Goal: Answer question/provide support: Share knowledge or assist other users

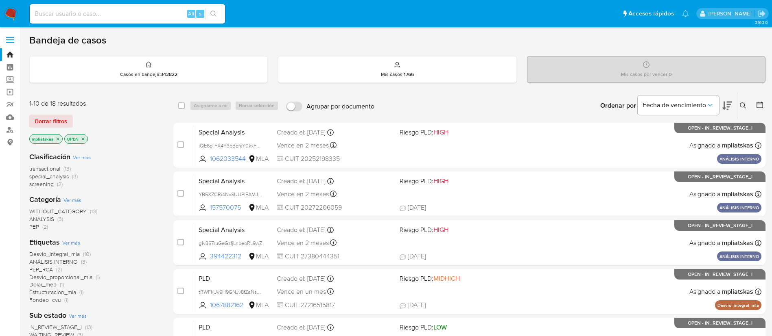
click at [164, 20] on div "Alt s" at bounding box center [127, 14] width 195 height 20
click at [164, 11] on input at bounding box center [127, 14] width 195 height 11
paste input "lGLESfaeXBWvLjJhpiZudRwM"
type input "lGLESfaeXBWvLjJhpiZudRwM"
click at [209, 17] on button "search-icon" at bounding box center [213, 13] width 17 height 11
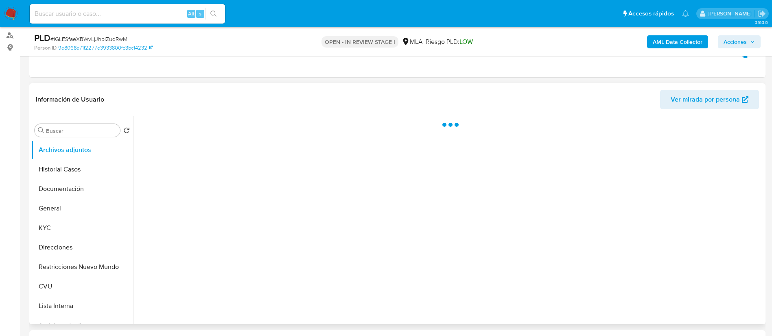
scroll to position [122, 0]
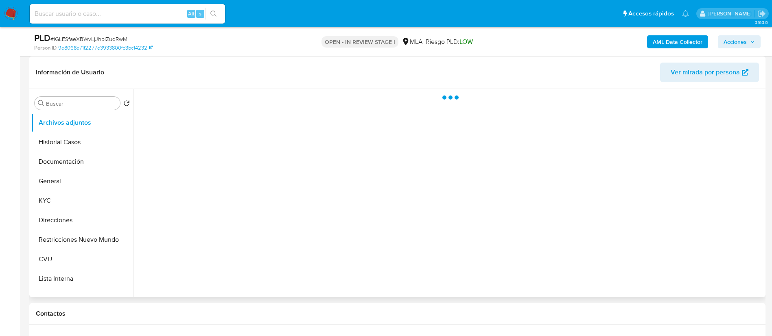
select select "10"
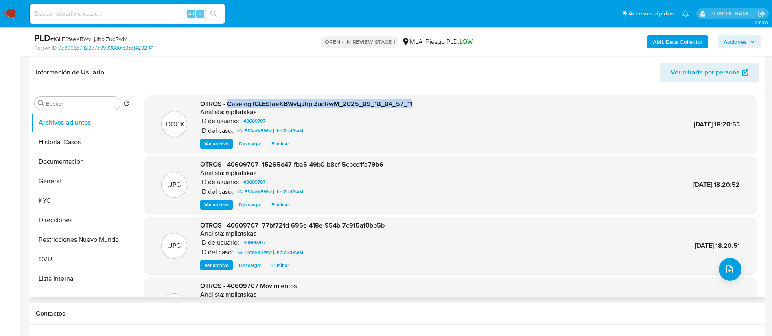
drag, startPoint x: 228, startPoint y: 105, endPoint x: 621, endPoint y: 85, distance: 393.1
click at [440, 99] on div ".DOCX OTROS - Caselog lGLESfaeXBWvLjJhpiZudRwM_2025_09_18_04_57_11 Analista: mp…" at bounding box center [450, 125] width 613 height 58
copy span "Caselog lGLESfaeXBWvLjJhpiZudRwM_2025_09_18_04_57_11"
click at [732, 41] on span "Acciones" at bounding box center [734, 41] width 23 height 13
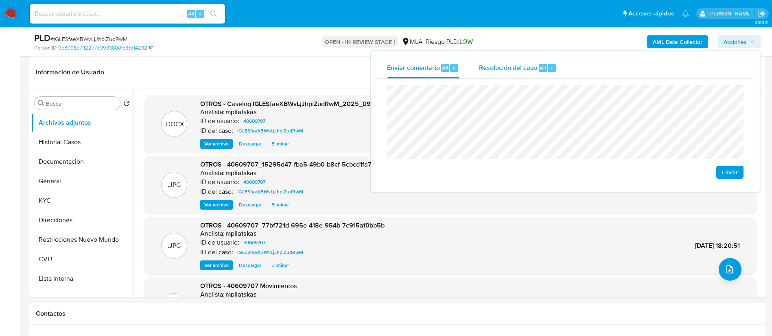
click at [534, 74] on div "Resolución del caso Alt r" at bounding box center [518, 67] width 78 height 21
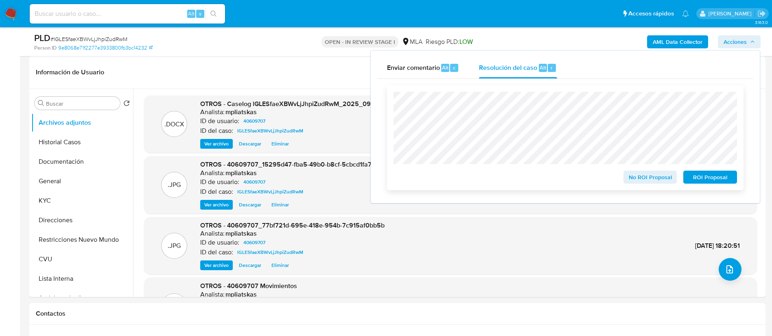
click at [657, 178] on span "No ROI Proposal" at bounding box center [650, 177] width 42 height 11
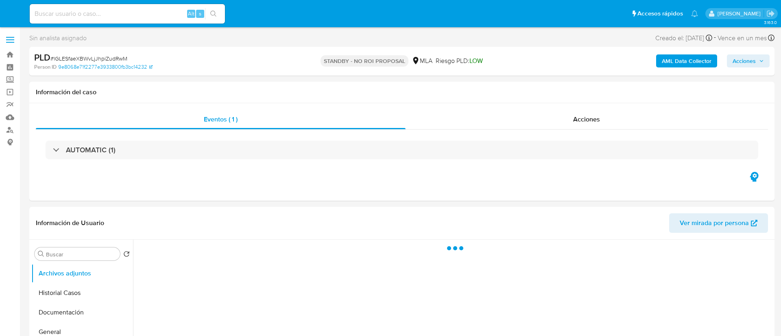
select select "10"
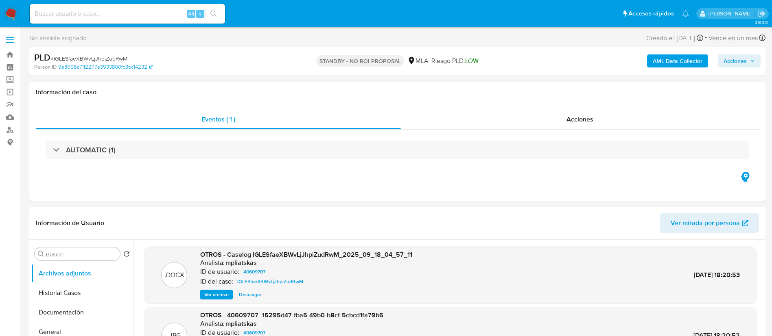
click at [168, 13] on input at bounding box center [127, 14] width 195 height 11
paste input "XkT6Ol0N23SmWnxtnaC61MSV"
type input "XkT6Ol0N23SmWnxtnaC61MSV"
click at [218, 19] on button "search-icon" at bounding box center [213, 13] width 17 height 11
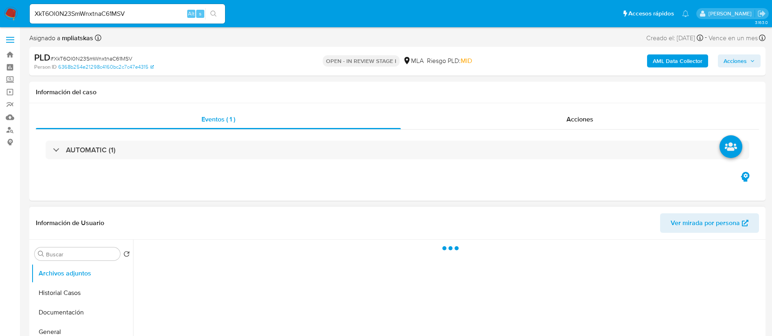
select select "10"
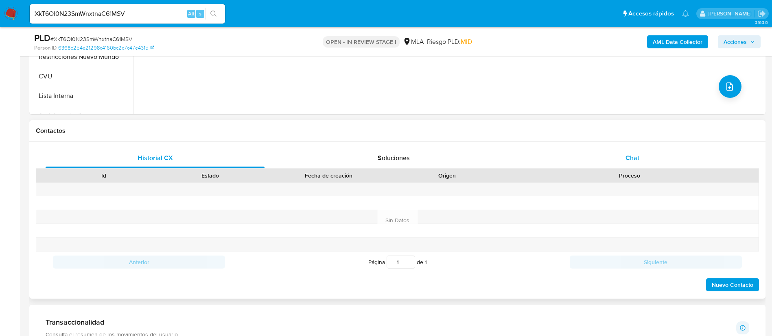
click at [591, 153] on div "Chat" at bounding box center [632, 158] width 219 height 20
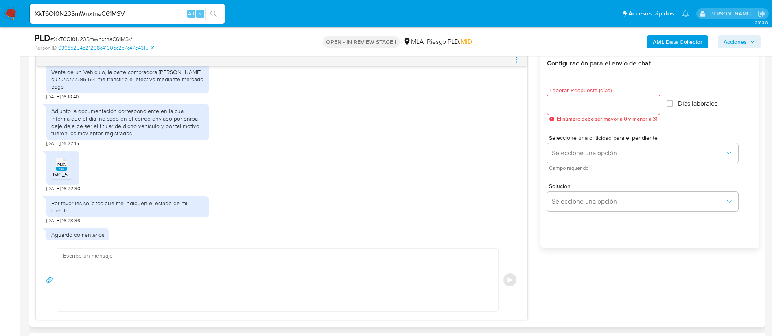
scroll to position [950, 0]
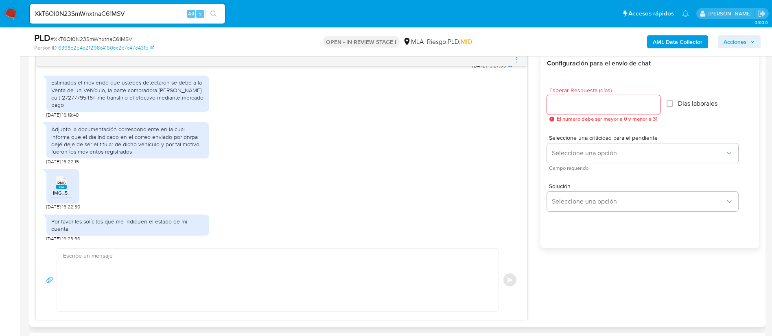
click at [77, 109] on div "Estimados el moviendo que ustedes detectaron se debe a la Venta de un Vehículo,…" at bounding box center [127, 94] width 153 height 30
click at [77, 108] on div "Estimados el moviendo que ustedes detectaron se debe a la Venta de un Vehículo,…" at bounding box center [127, 94] width 153 height 30
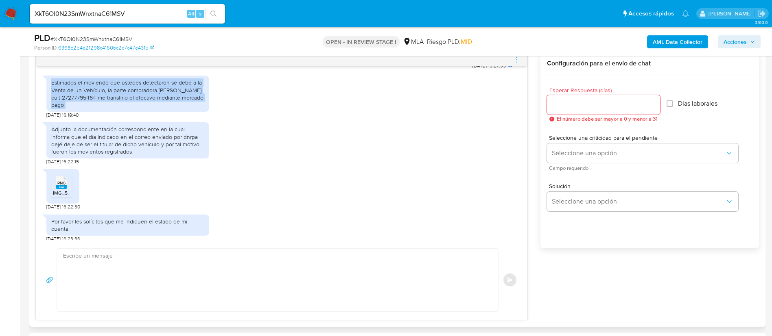
click at [77, 108] on div "Estimados el moviendo que ustedes detectaron se debe a la Venta de un Vehículo,…" at bounding box center [127, 94] width 153 height 30
copy div "Estimados el moviendo que ustedes detectaron se debe a la Venta de un Vehículo,…"
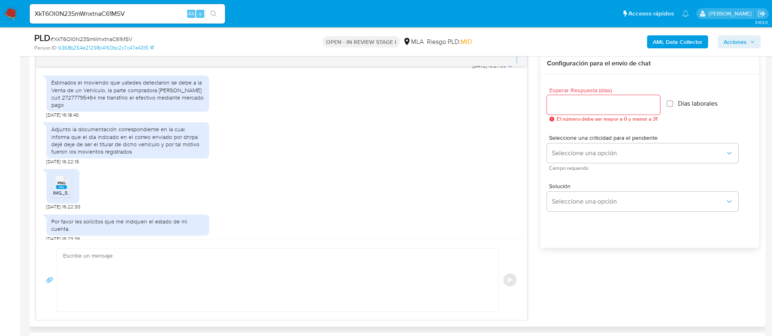
click at [105, 155] on div "Adjunto la documentación correspondiente en la cual informa que el día indicado…" at bounding box center [127, 141] width 153 height 30
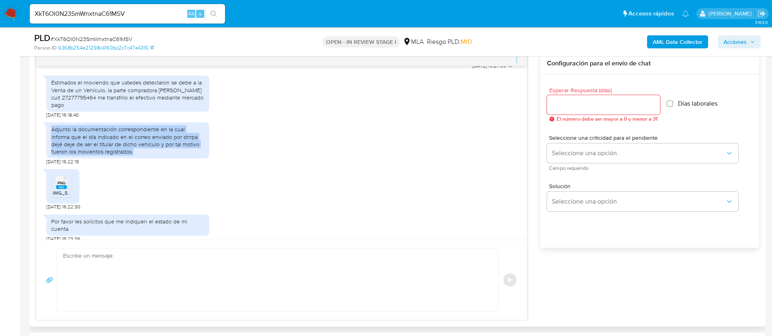
click at [105, 155] on div "Adjunto la documentación correspondiente en la cual informa que el día indicado…" at bounding box center [127, 141] width 153 height 30
copy div "Adjunto la documentación correspondiente en la cual informa que el día indicado…"
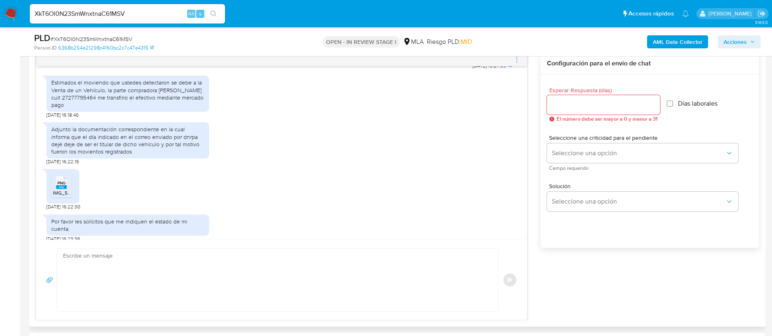
click at [66, 186] on span "PNG" at bounding box center [61, 183] width 8 height 5
click at [673, 39] on b "AML Data Collector" at bounding box center [678, 41] width 50 height 13
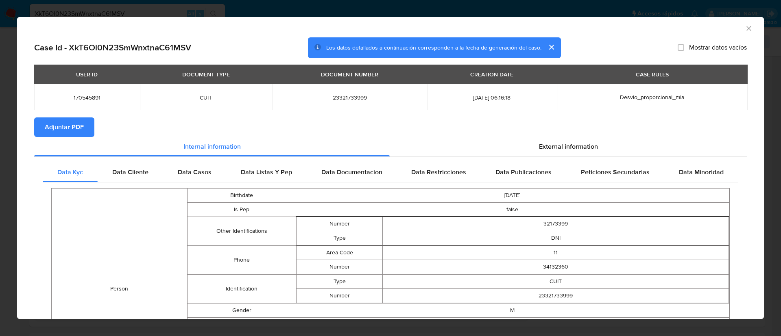
click at [76, 120] on span "Adjuntar PDF" at bounding box center [64, 127] width 39 height 18
click at [83, 100] on td "170545891" at bounding box center [87, 97] width 106 height 26
click at [83, 100] on span "170545891" at bounding box center [87, 97] width 86 height 7
copy span "170545891"
click at [745, 28] on icon "Cerrar ventana" at bounding box center [749, 28] width 8 height 8
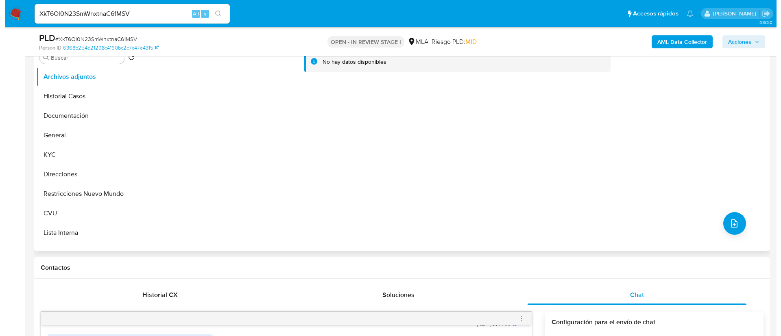
scroll to position [122, 0]
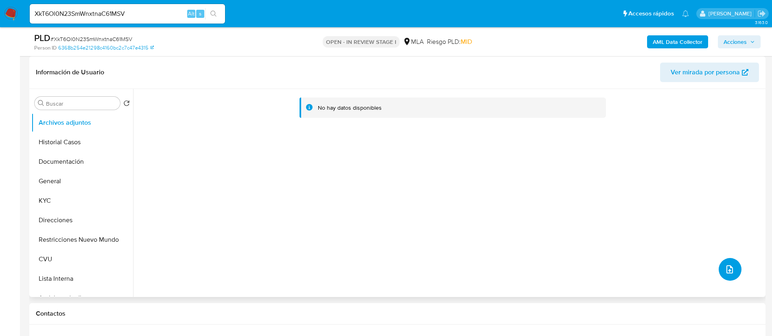
click at [726, 273] on icon "upload-file" at bounding box center [729, 270] width 7 height 8
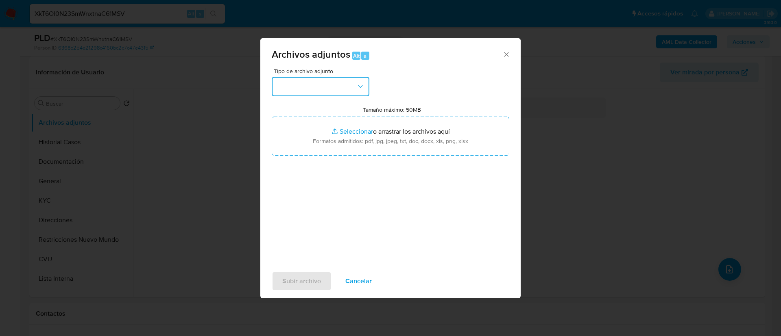
click at [360, 90] on icon "button" at bounding box center [360, 87] width 8 height 8
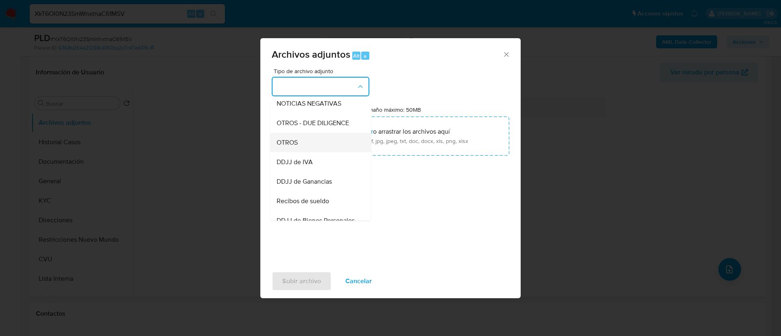
click at [348, 153] on div "OTROS" at bounding box center [318, 143] width 83 height 20
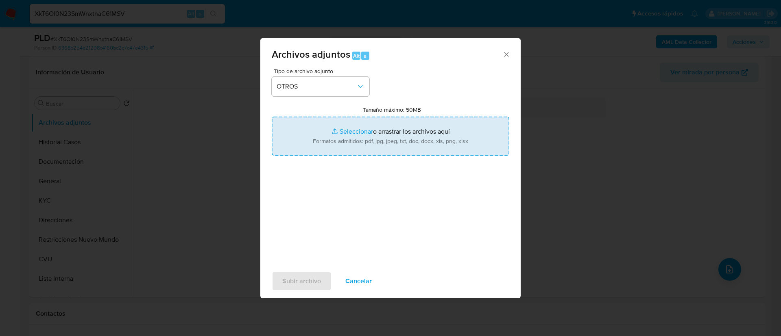
click at [348, 153] on input "Tamaño máximo: 50MB Seleccionar archivos" at bounding box center [391, 136] width 238 height 39
type input "C:\fakepath\170545891 Movimientos.xlsx"
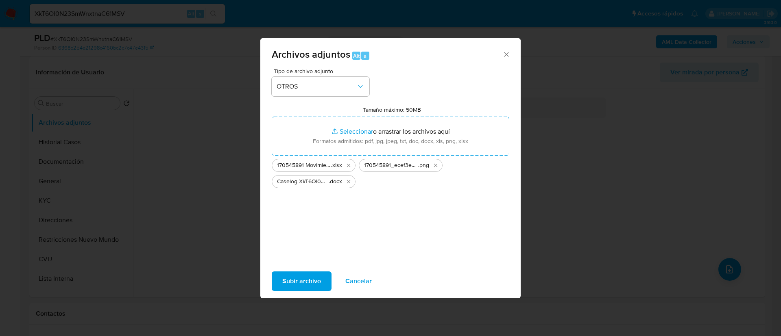
click at [313, 284] on span "Subir archivo" at bounding box center [301, 282] width 39 height 18
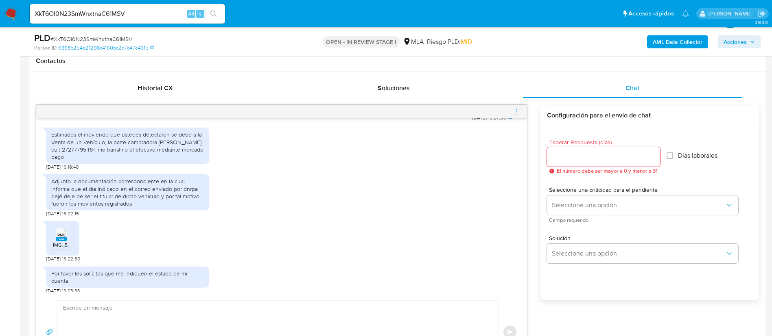
scroll to position [427, 0]
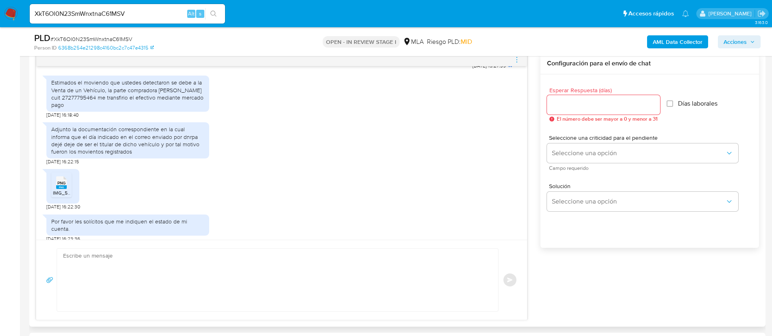
click at [368, 257] on textarea at bounding box center [275, 280] width 425 height 63
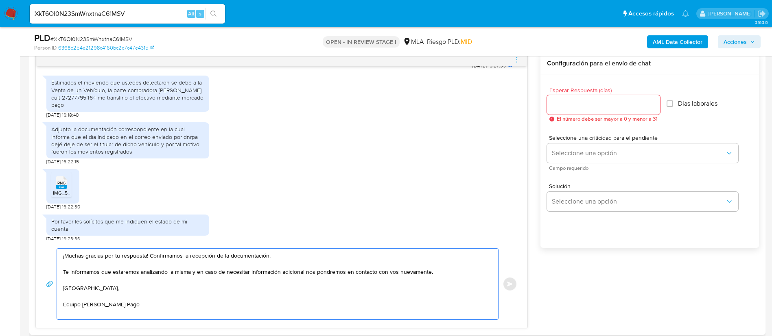
click at [267, 255] on textarea "¡Muchas gracias por tu respuesta! Confirmamos la recepción de la documentación.…" at bounding box center [275, 284] width 425 height 71
paste textarea "contamos que tu cuenta ya está activa nuevamente para que operes con normalidad"
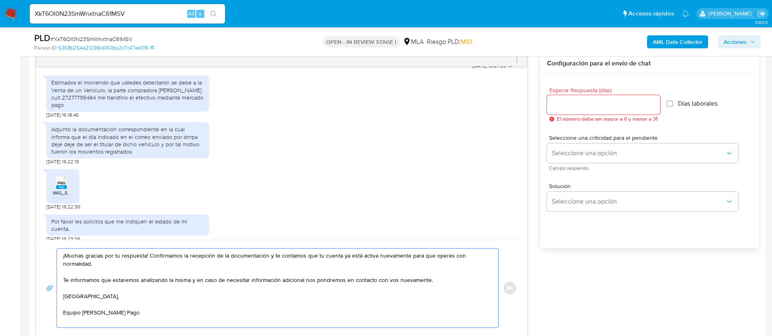
drag, startPoint x: 63, startPoint y: 279, endPoint x: 199, endPoint y: 282, distance: 135.9
click at [199, 282] on div "¡Muchas gracias por tu respuesta! Confirmamos la recepción de la documentación …" at bounding box center [275, 288] width 437 height 79
type textarea "¡Muchas gracias por tu respuesta! Confirmamos la recepción de la documentación …"
click at [578, 103] on input "Esperar Respuesta (días)" at bounding box center [603, 105] width 113 height 11
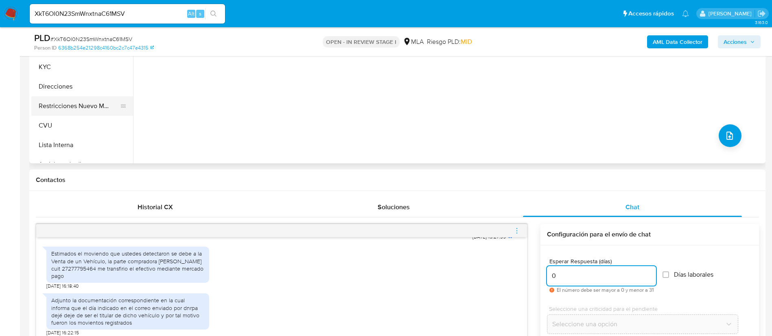
scroll to position [244, 0]
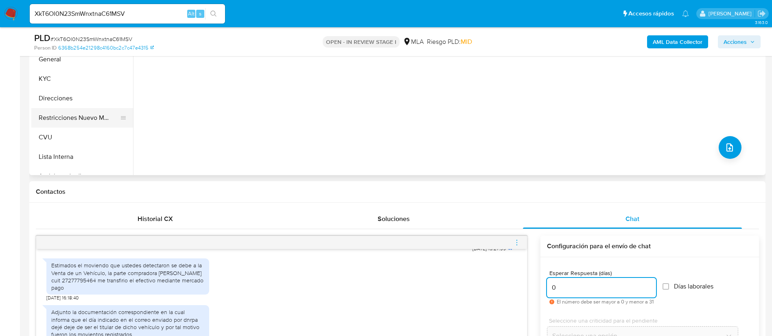
type input "0"
click at [104, 116] on button "Restricciones Nuevo Mundo" at bounding box center [78, 118] width 95 height 20
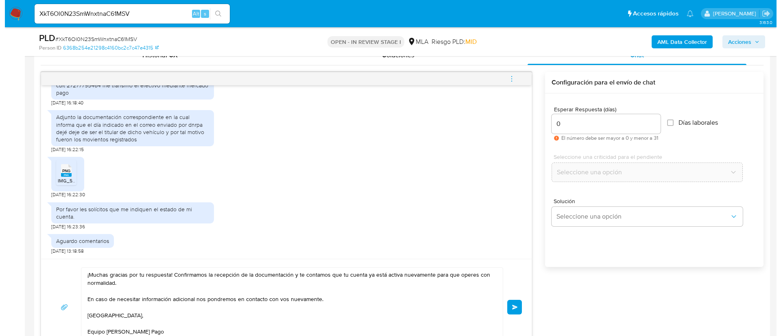
scroll to position [427, 0]
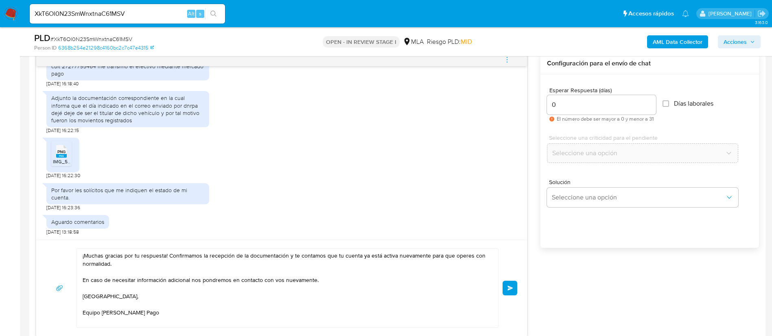
click at [511, 283] on button "Enviar" at bounding box center [509, 288] width 15 height 15
click at [504, 57] on icon "menu-action" at bounding box center [506, 59] width 7 height 7
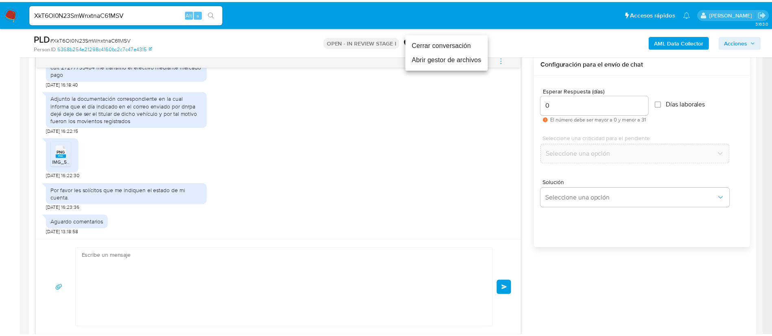
scroll to position [1109, 0]
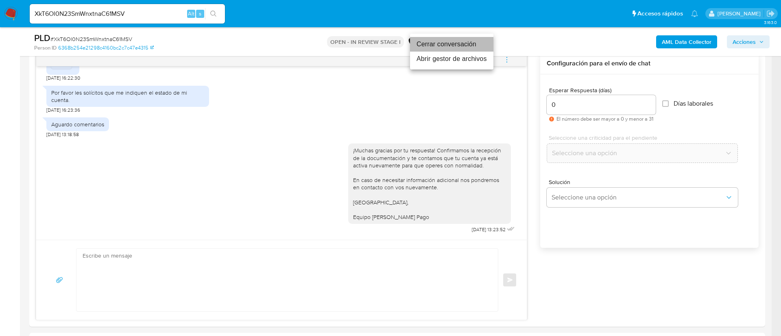
click at [480, 41] on li "Cerrar conversación" at bounding box center [451, 44] width 83 height 15
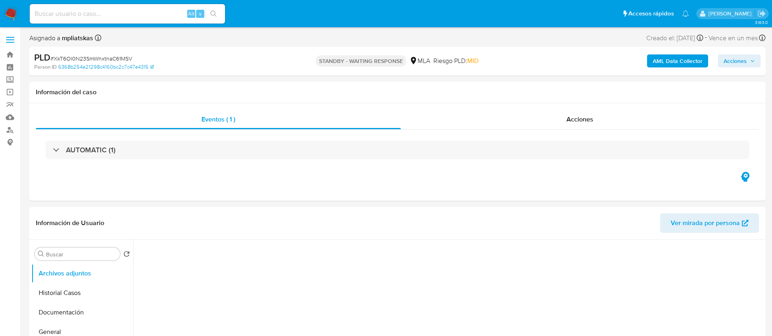
select select "10"
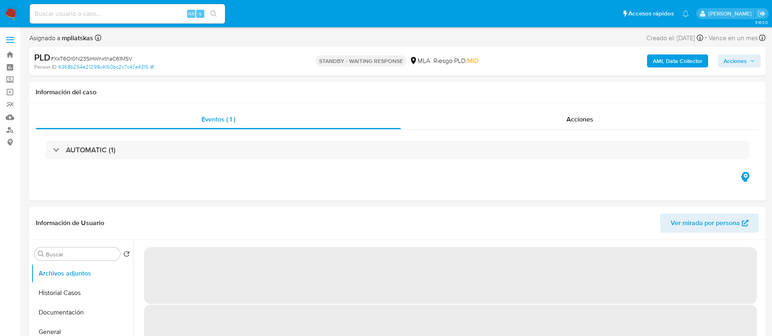
click at [137, 11] on input at bounding box center [127, 14] width 195 height 11
paste input "6tnlRJg3XAACzMMQssFRLpUb"
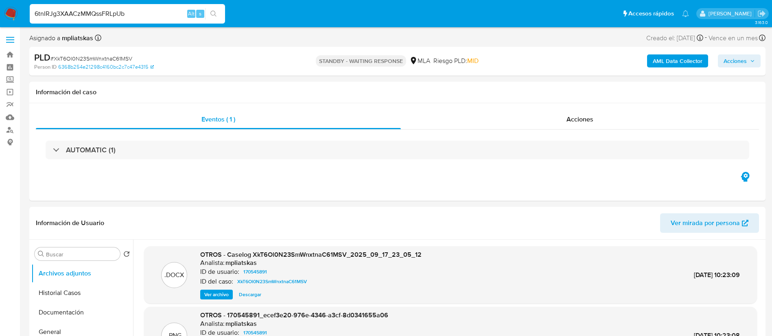
type input "6tnlRJg3XAACzMMQssFRLpUb"
click at [222, 15] on button "search-icon" at bounding box center [213, 13] width 17 height 11
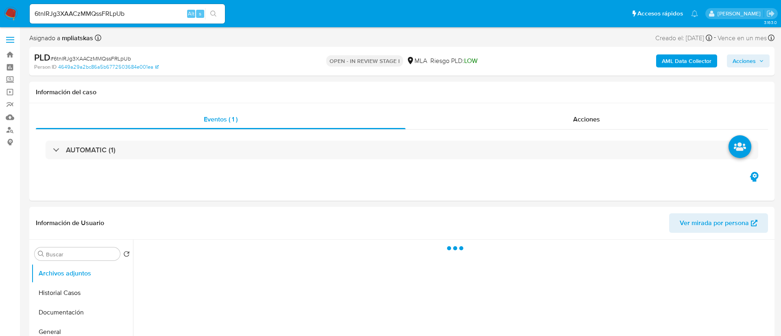
select select "10"
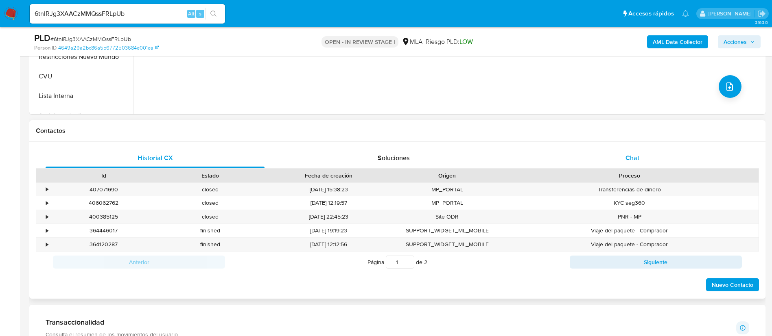
click at [616, 162] on div "Chat" at bounding box center [632, 158] width 219 height 20
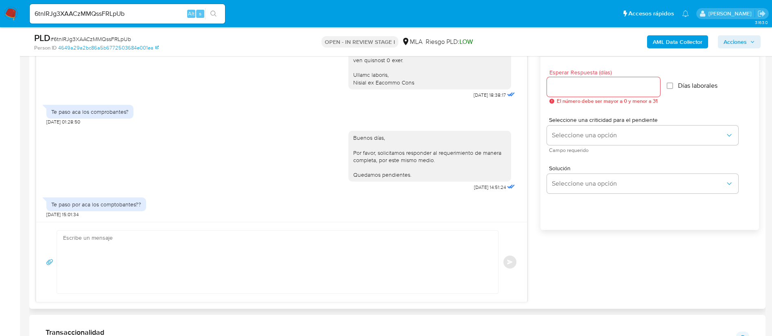
scroll to position [427, 0]
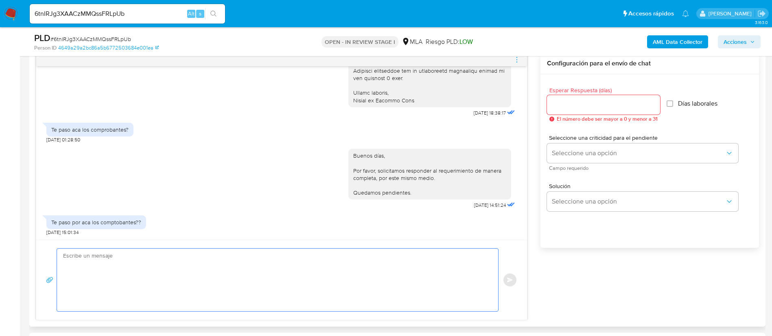
click at [352, 250] on textarea at bounding box center [275, 280] width 425 height 63
type textarea "Buenos días, Por favor, enviar por este mismo medio de manera completa. Saludos."
click at [574, 95] on div at bounding box center [603, 105] width 113 height 20
click at [576, 105] on input "Esperar Respuesta (días)" at bounding box center [603, 105] width 113 height 11
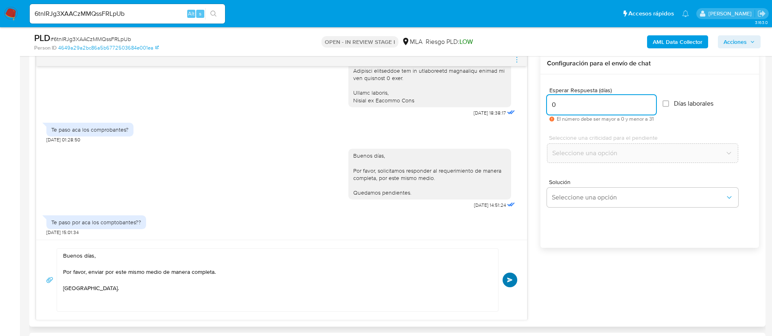
type input "0"
click at [516, 281] on button "Enviar" at bounding box center [509, 280] width 15 height 15
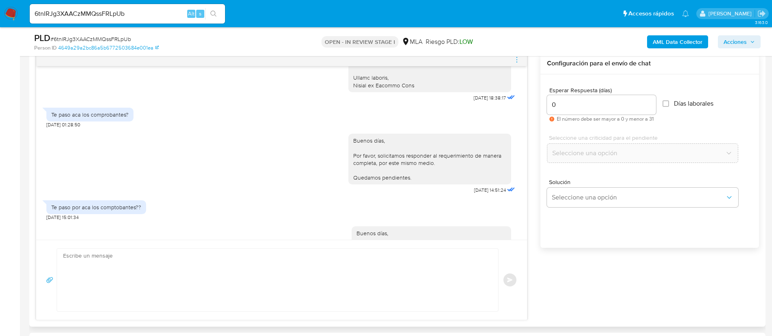
scroll to position [970, 0]
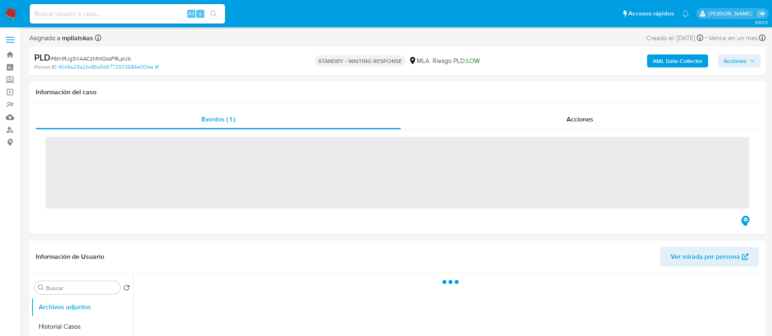
click at [177, 12] on input at bounding box center [127, 14] width 195 height 11
paste input "elQV6CCNFTf3VK4XMg5v6FKD"
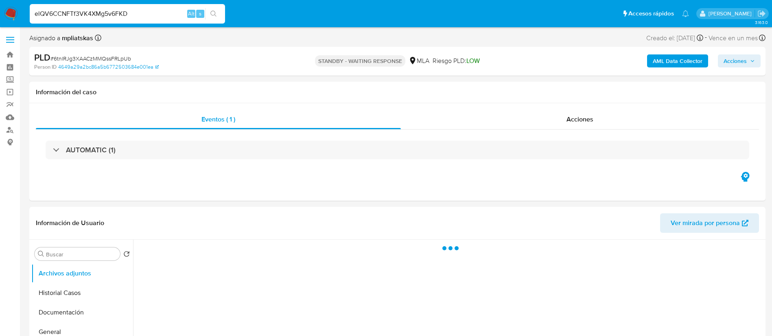
type input "elQV6CCNFTf3VK4XMg5v6FKD"
click at [212, 12] on icon "search-icon" at bounding box center [213, 14] width 7 height 7
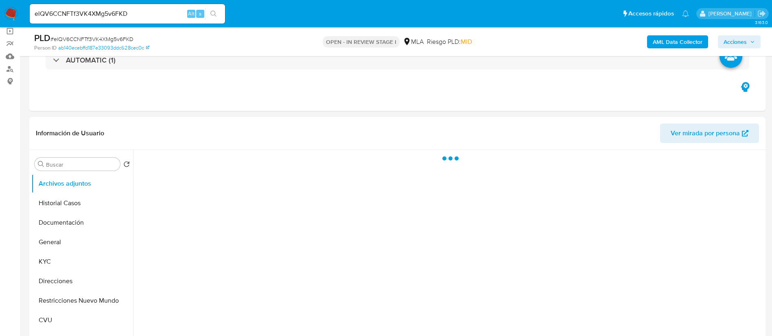
select select "10"
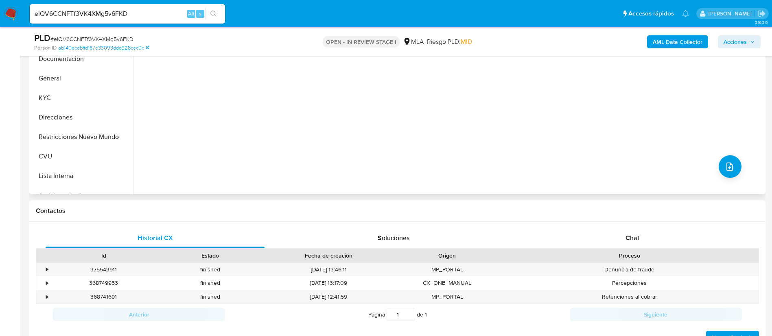
scroll to position [305, 0]
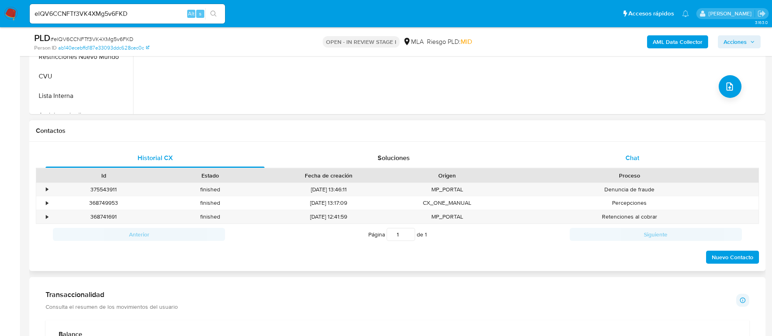
click at [549, 153] on div "Chat" at bounding box center [632, 158] width 219 height 20
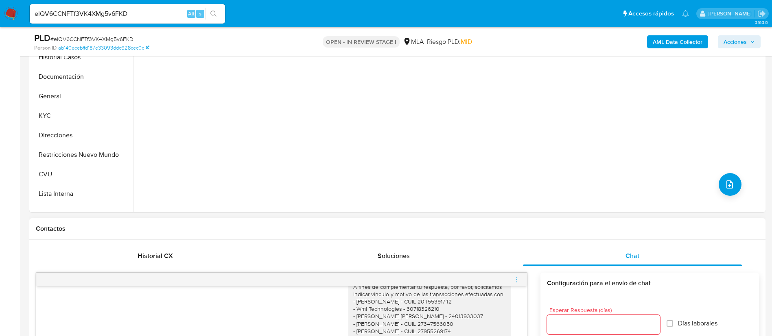
scroll to position [183, 0]
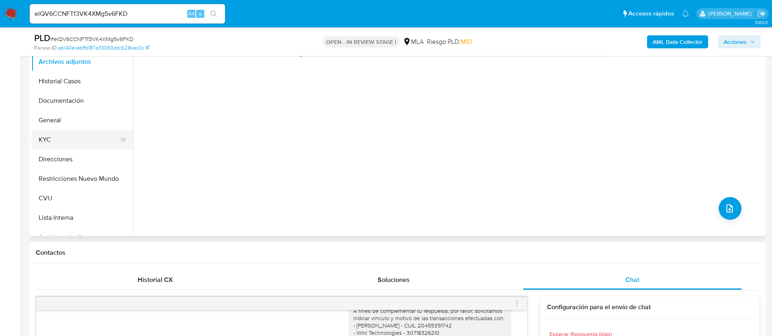
click at [70, 143] on button "KYC" at bounding box center [78, 140] width 95 height 20
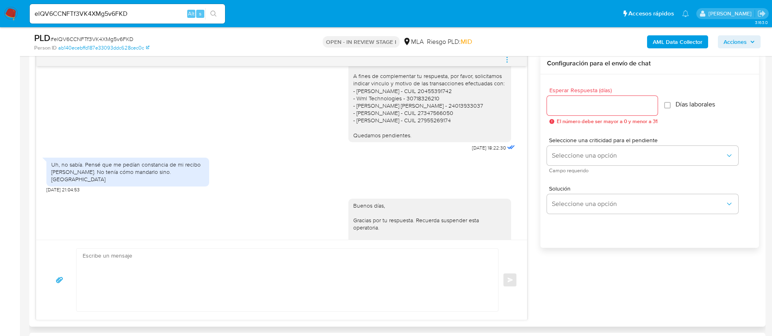
scroll to position [765, 0]
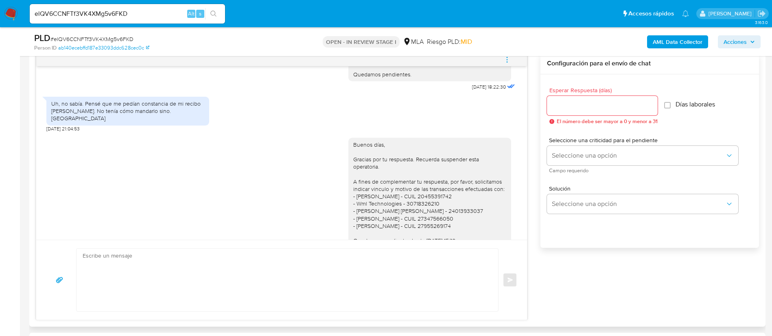
click at [113, 111] on div "Uh, no sabía. Pensé que me pedían constancia de mi recibo de sueldo. No tenía c…" at bounding box center [127, 111] width 163 height 29
copy div "Uh, no sabía. Pensé que me pedían constancia de mi recibo de sueldo. No tenía c…"
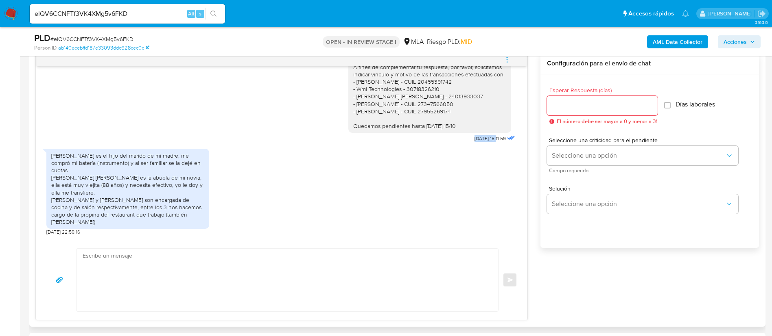
drag, startPoint x: 471, startPoint y: 138, endPoint x: 480, endPoint y: 138, distance: 9.4
click at [480, 138] on div "Buenos días, Gracias por tu respuesta. Recuerda suspender esta operatoria. A fi…" at bounding box center [432, 80] width 168 height 127
copy span "14/10/2025"
drag, startPoint x: 124, startPoint y: 228, endPoint x: 157, endPoint y: 131, distance: 102.9
click at [51, 156] on div "Jerónimo Pardo es el hijo del marido de mi madre, me compró mi batería (instrum…" at bounding box center [127, 189] width 163 height 81
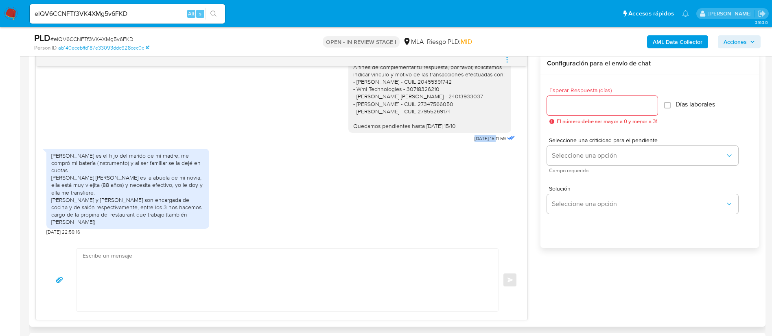
copy div "Jerónimo Pardo es el hijo del marido de mi madre, me compró mi batería (instrum…"
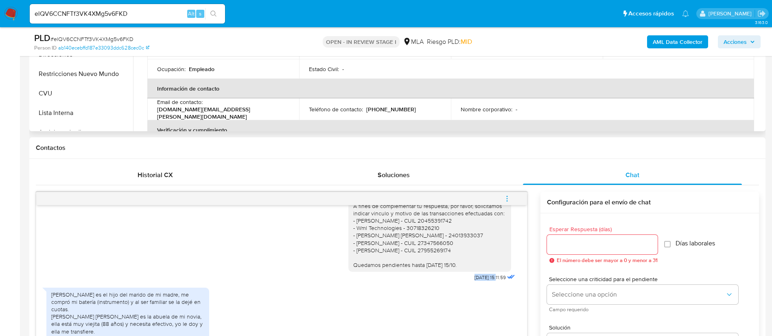
scroll to position [244, 0]
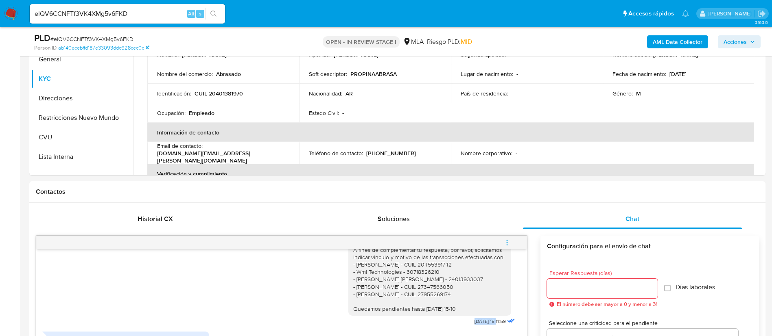
click at [686, 48] on b "AML Data Collector" at bounding box center [678, 41] width 50 height 13
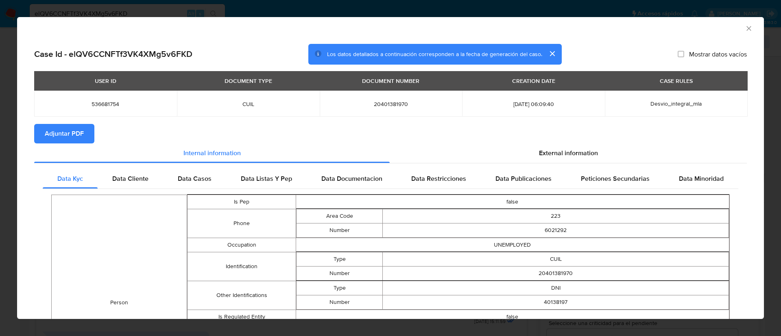
drag, startPoint x: 72, startPoint y: 129, endPoint x: 84, endPoint y: 122, distance: 13.8
click at [72, 129] on span "Adjuntar PDF" at bounding box center [64, 134] width 39 height 18
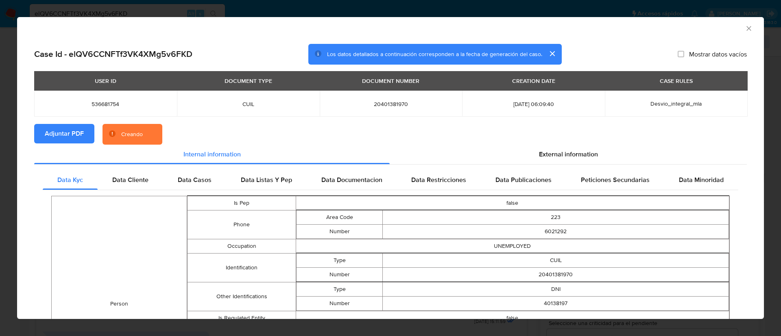
click at [109, 104] on span "536681754" at bounding box center [105, 103] width 123 height 7
copy span "536681754"
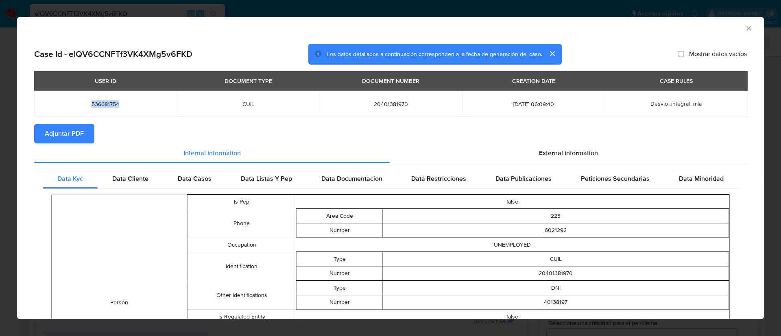
click at [745, 31] on icon "Cerrar ventana" at bounding box center [749, 28] width 8 height 8
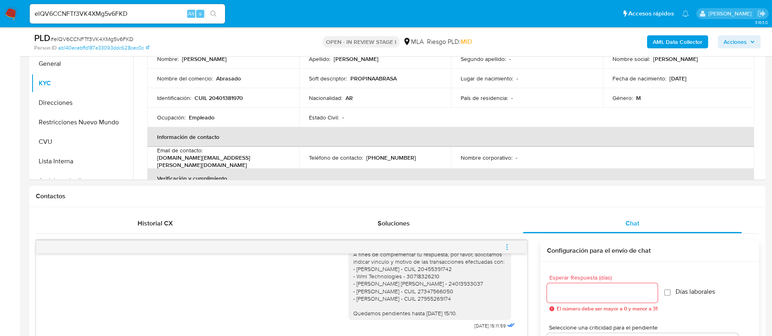
scroll to position [183, 0]
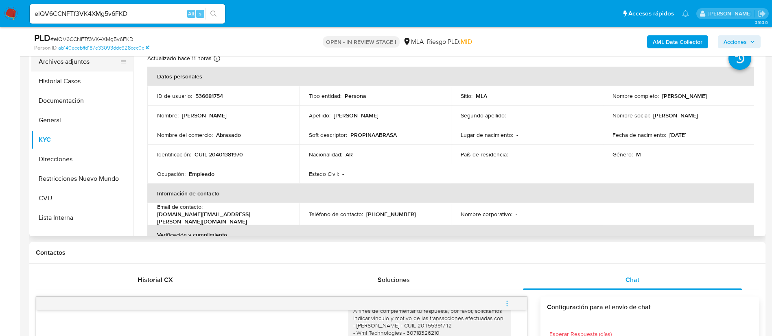
drag, startPoint x: 66, startPoint y: 65, endPoint x: 70, endPoint y: 66, distance: 4.2
click at [66, 64] on button "Archivos adjuntos" at bounding box center [78, 62] width 95 height 20
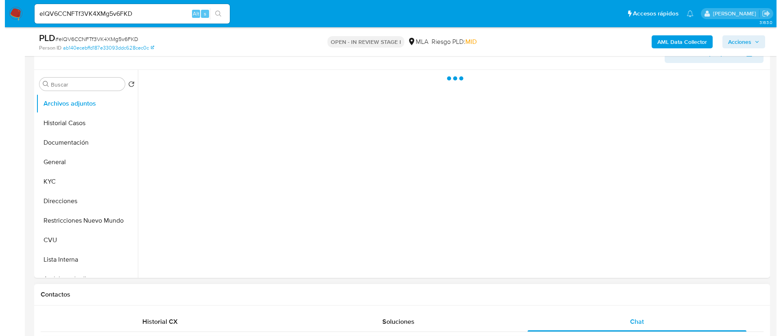
scroll to position [122, 0]
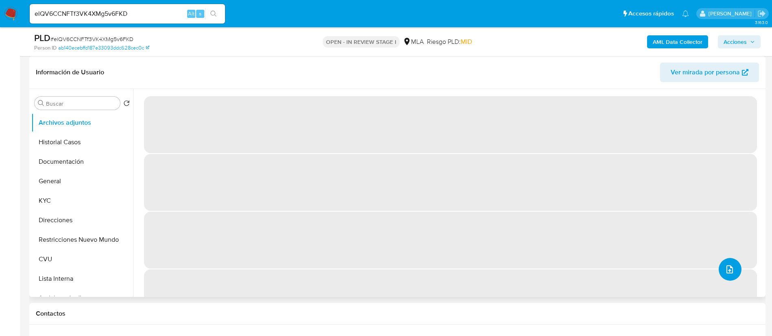
click at [733, 273] on button "upload-file" at bounding box center [729, 269] width 23 height 23
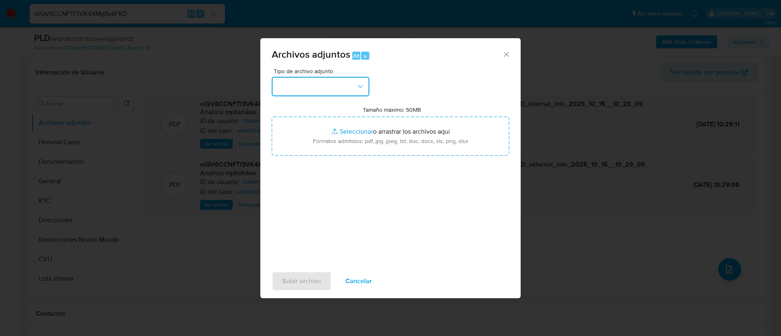
click at [334, 90] on button "button" at bounding box center [321, 87] width 98 height 20
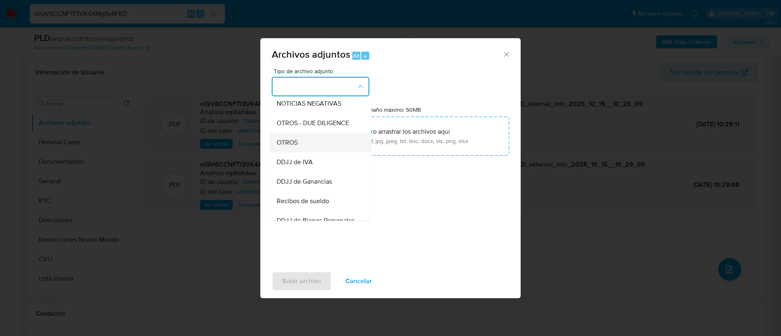
click at [332, 153] on div "OTROS" at bounding box center [318, 143] width 83 height 20
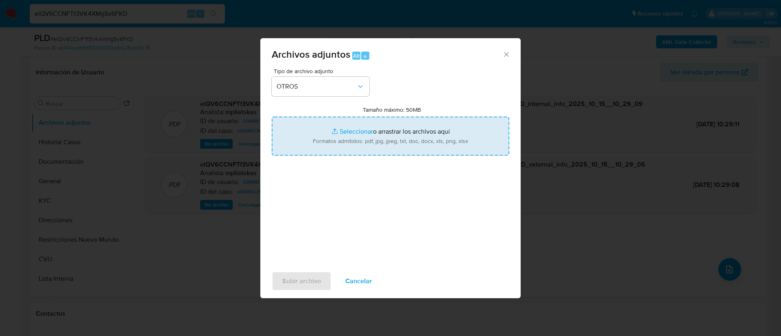
click at [330, 142] on input "Tamaño máximo: 50MB Seleccionar archivos" at bounding box center [391, 136] width 238 height 39
type input "C:\fakepath\536681754 Movimientos.xlsx"
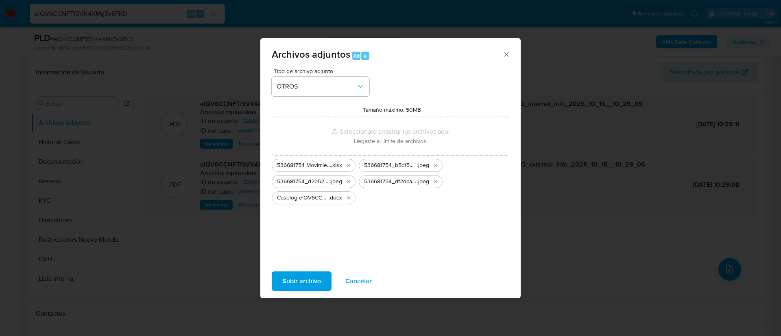
drag, startPoint x: 330, startPoint y: 142, endPoint x: 299, endPoint y: 274, distance: 134.8
click at [299, 274] on span "Subir archivo" at bounding box center [301, 282] width 39 height 18
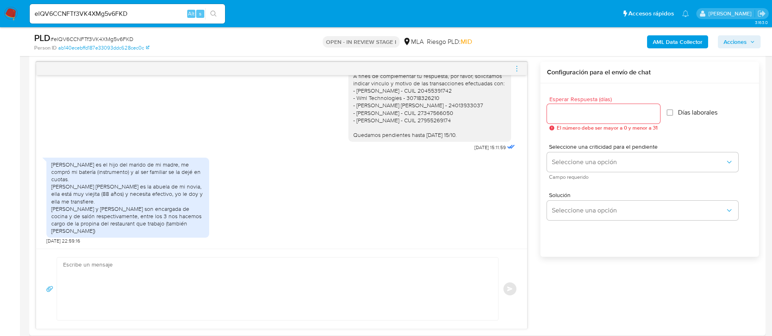
scroll to position [427, 0]
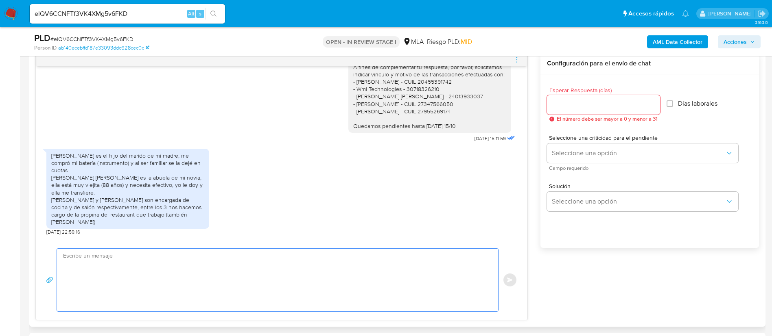
click at [314, 284] on textarea at bounding box center [275, 280] width 425 height 63
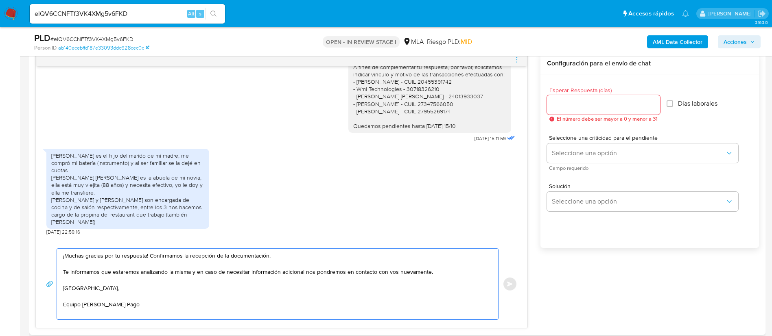
drag, startPoint x: 149, startPoint y: 258, endPoint x: 287, endPoint y: 252, distance: 138.4
click at [287, 252] on textarea "¡Muchas gracias por tu respuesta! Confirmamos la recepción de la documentación.…" at bounding box center [275, 284] width 425 height 71
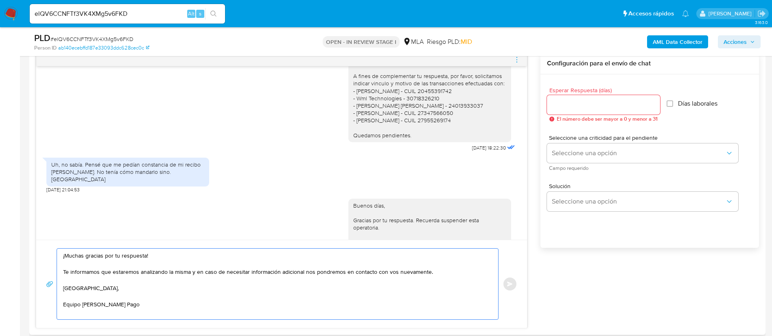
scroll to position [521, 0]
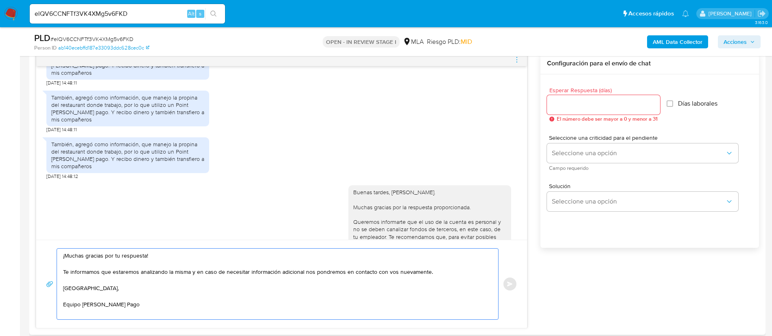
click at [434, 272] on textarea "¡Muchas gracias por tu respuesta! Te informamos que estaremos analizando la mis…" at bounding box center [275, 284] width 425 height 71
type textarea "¡Muchas gracias por tu respuesta! Te informamos que estaremos analizando la mis…"
click at [625, 98] on div at bounding box center [603, 105] width 113 height 20
click at [625, 102] on input "Esperar Respuesta (días)" at bounding box center [603, 105] width 113 height 11
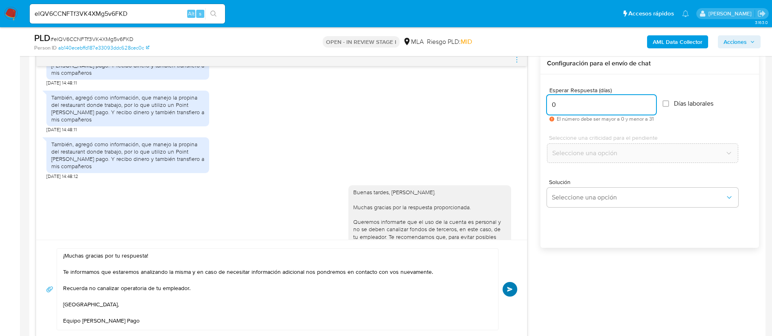
type input "0"
click at [505, 293] on button "Enviar" at bounding box center [509, 289] width 15 height 15
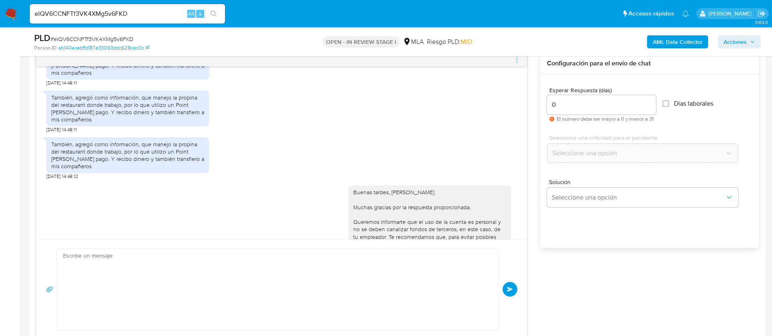
click at [516, 62] on icon "menu-action" at bounding box center [516, 59] width 7 height 7
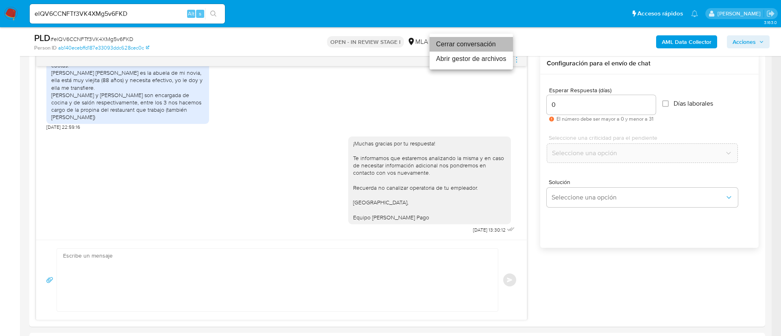
click at [472, 46] on li "Cerrar conversación" at bounding box center [471, 44] width 83 height 15
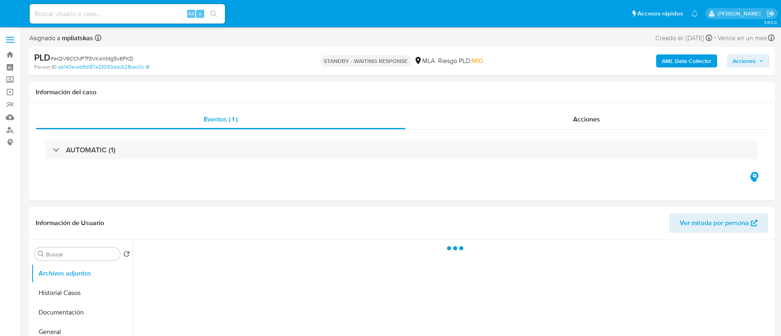
select select "10"
